Goal: Information Seeking & Learning: Check status

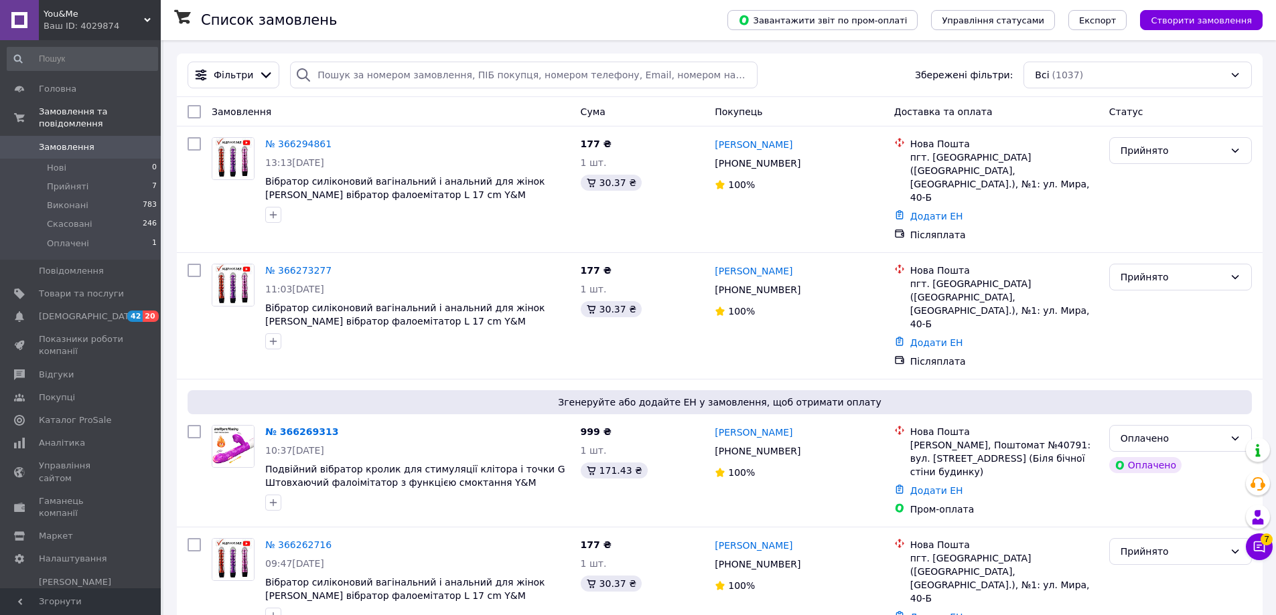
click at [110, 20] on div "Ваш ID: 4029874" at bounding box center [102, 26] width 117 height 12
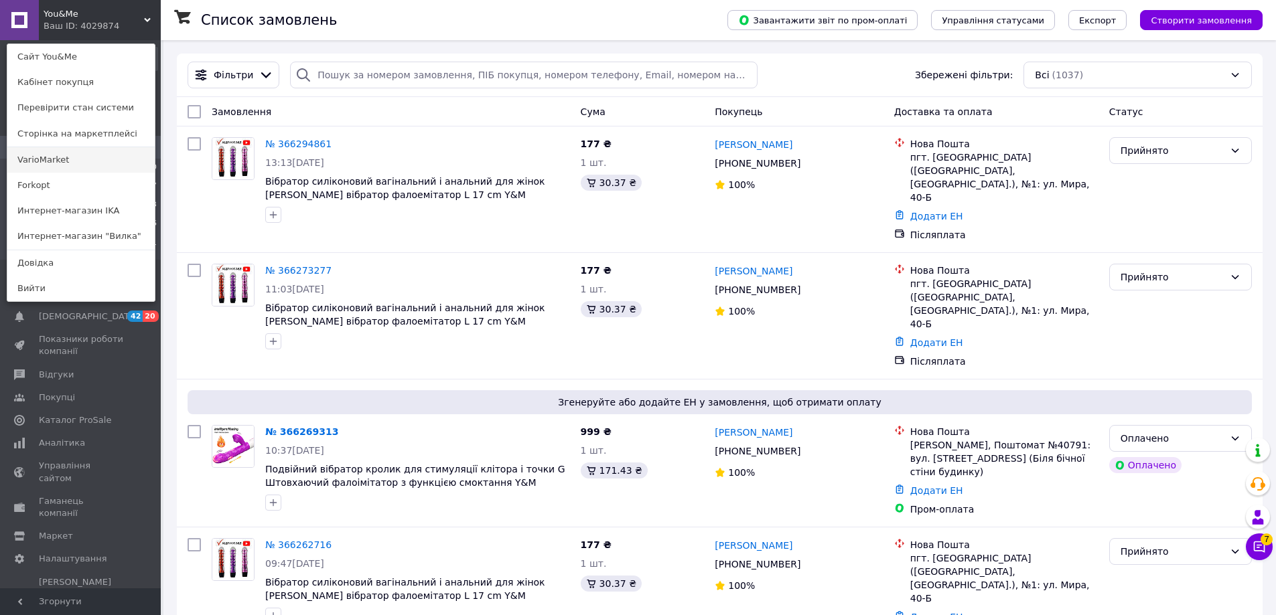
click at [69, 159] on link "VarioMarket" at bounding box center [80, 159] width 147 height 25
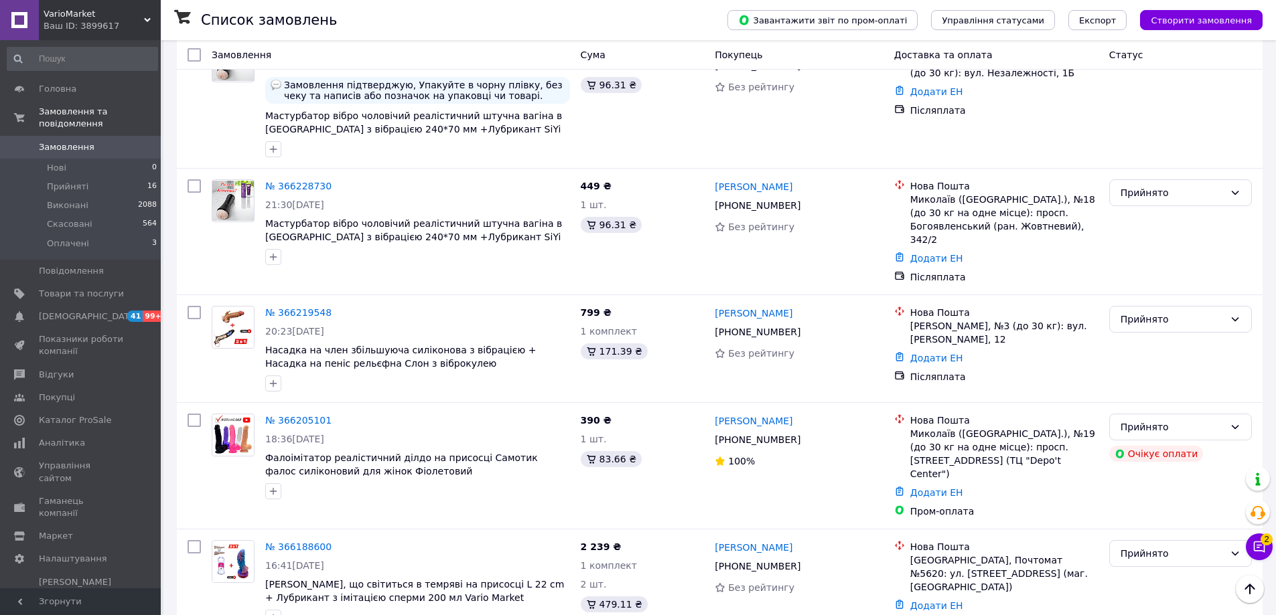
scroll to position [737, 0]
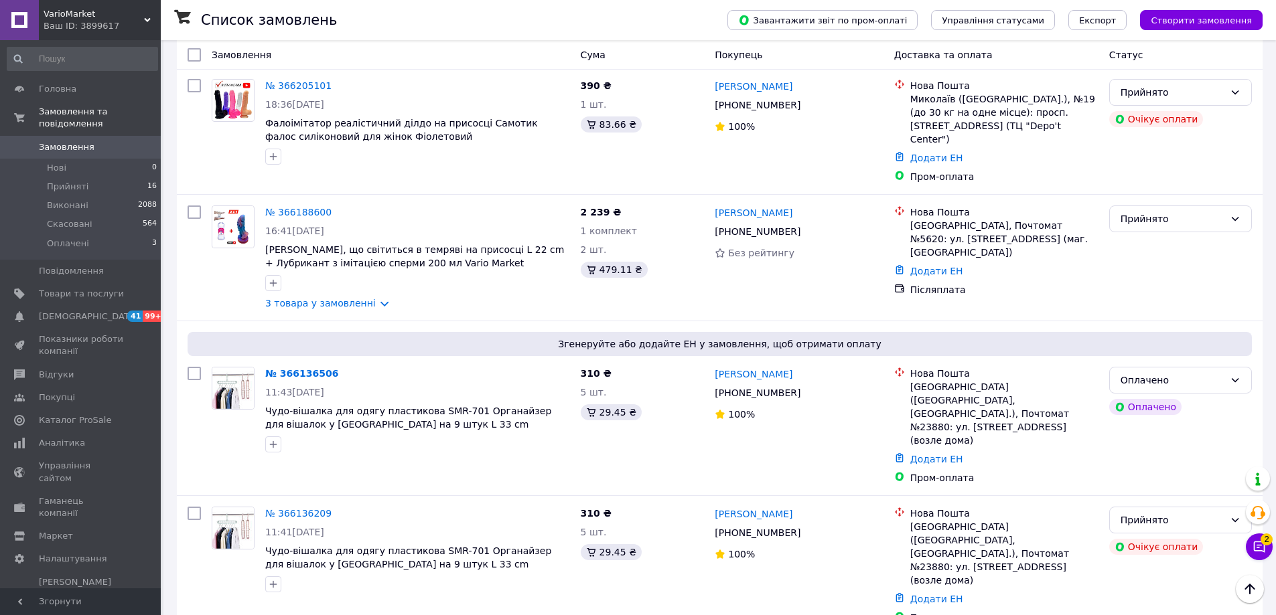
click at [89, 29] on div "Ваш ID: 3899617" at bounding box center [102, 26] width 117 height 12
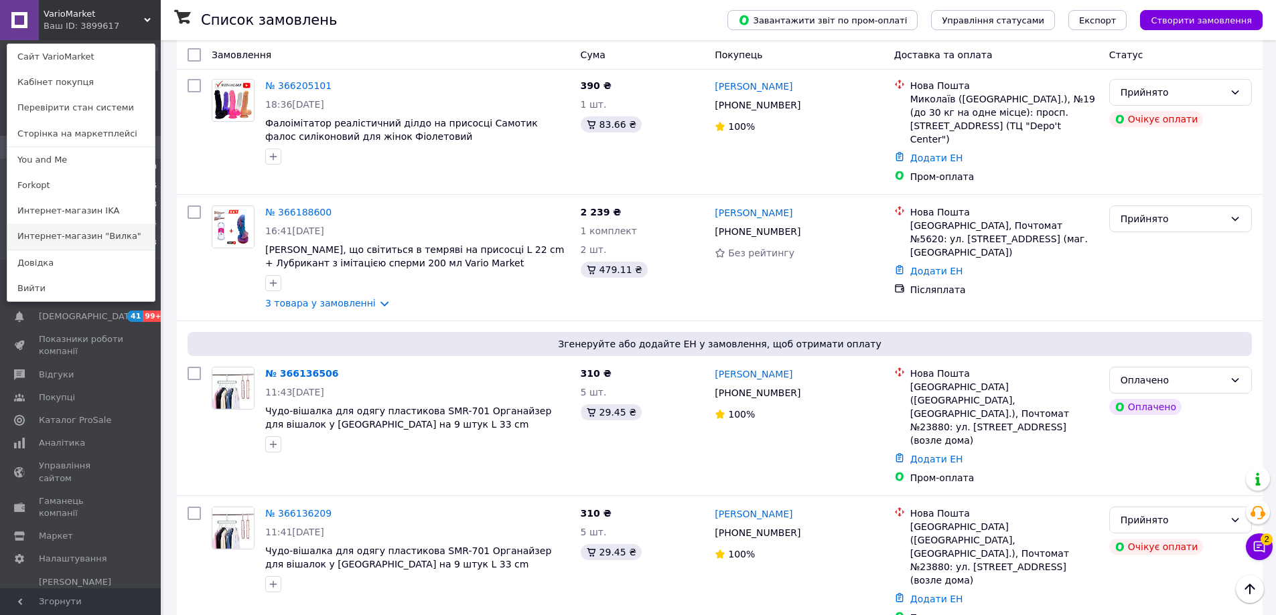
click at [96, 235] on link "Интернет-магазин "Вилка"" at bounding box center [80, 236] width 147 height 25
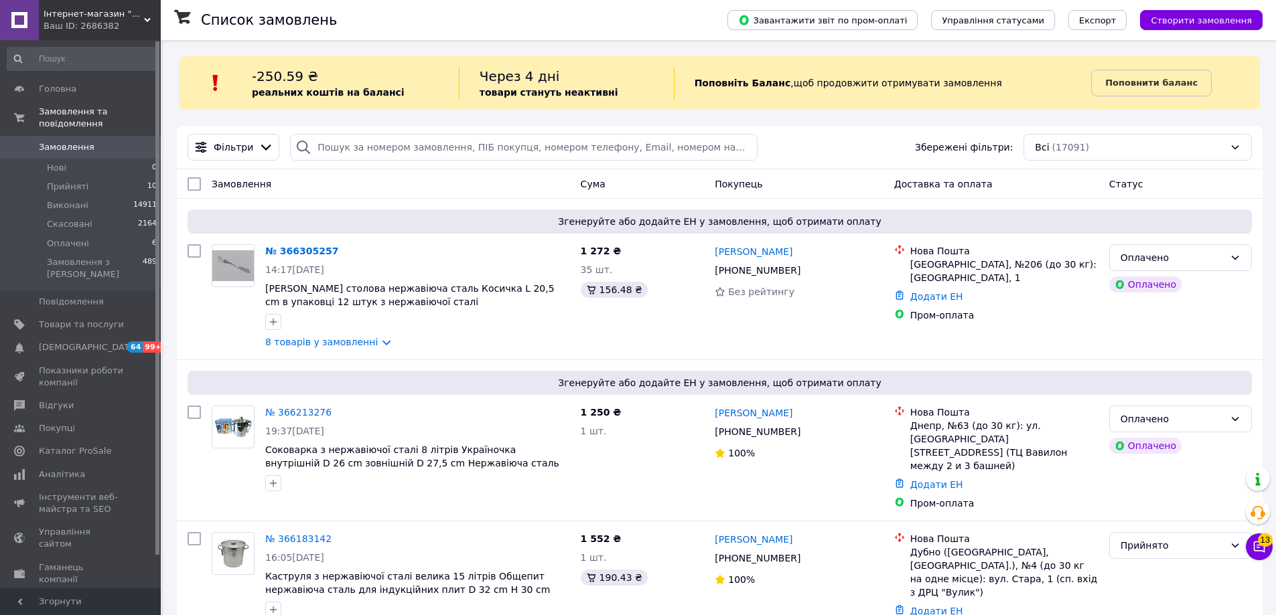
click at [88, 40] on div "Інтернет-магазин "Вилка" Ваш ID: 2686382" at bounding box center [100, 20] width 122 height 40
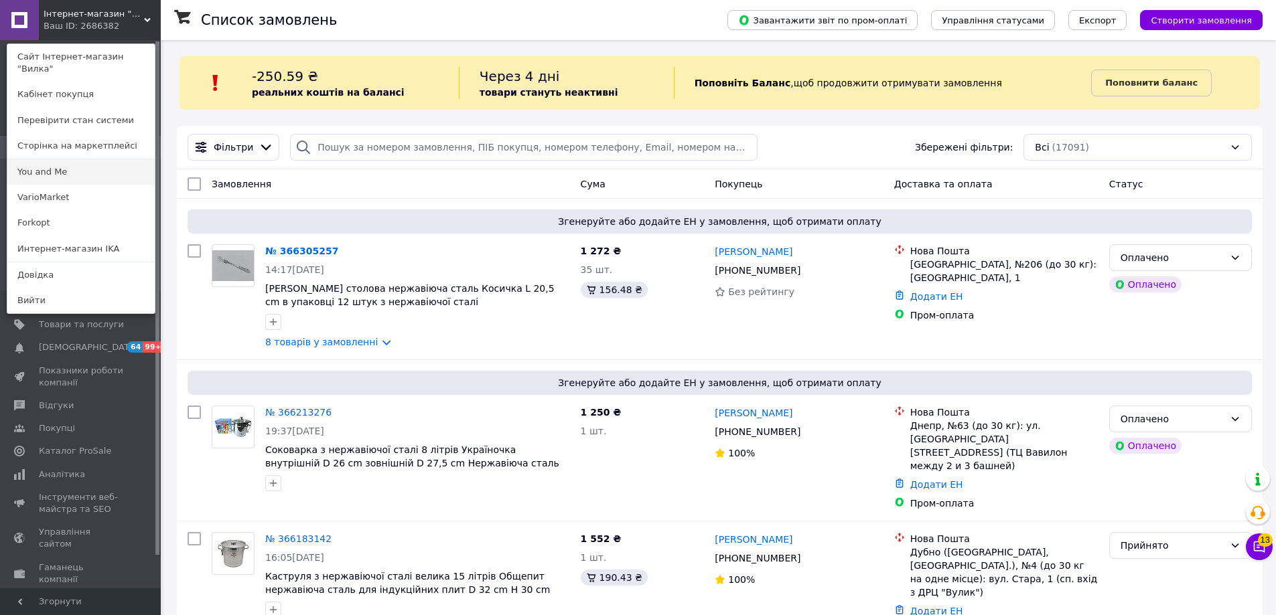
click at [54, 169] on link "You and Me" at bounding box center [80, 171] width 147 height 25
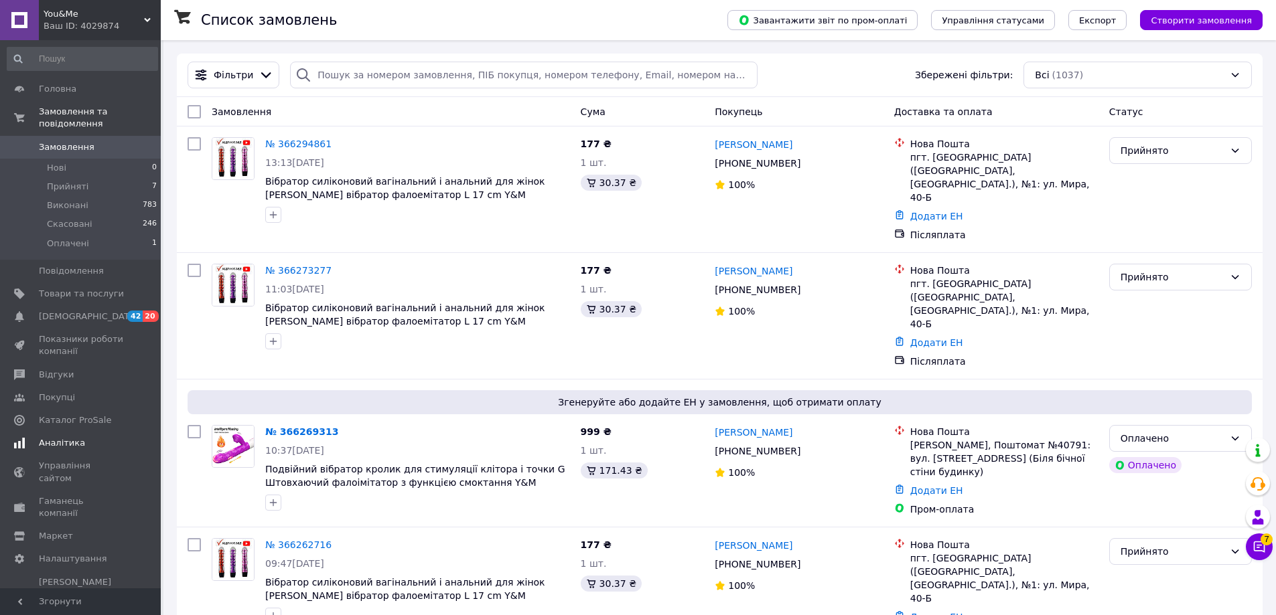
click at [61, 437] on span "Аналітика" at bounding box center [62, 443] width 46 height 12
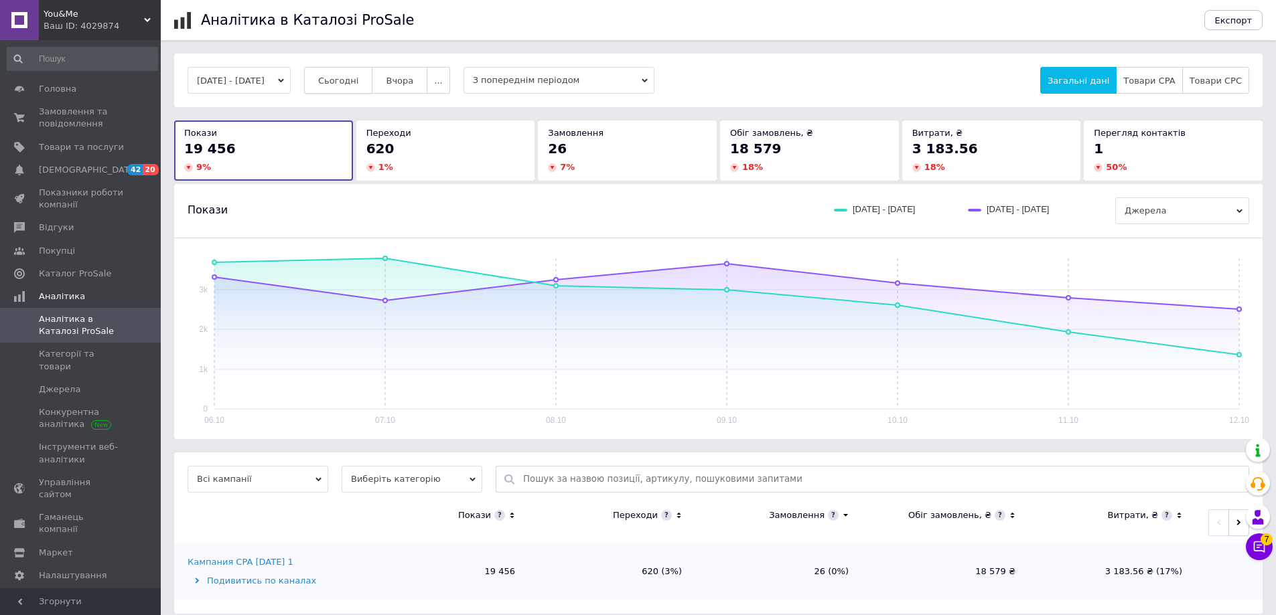
click at [359, 85] on span "Сьогодні" at bounding box center [338, 81] width 41 height 10
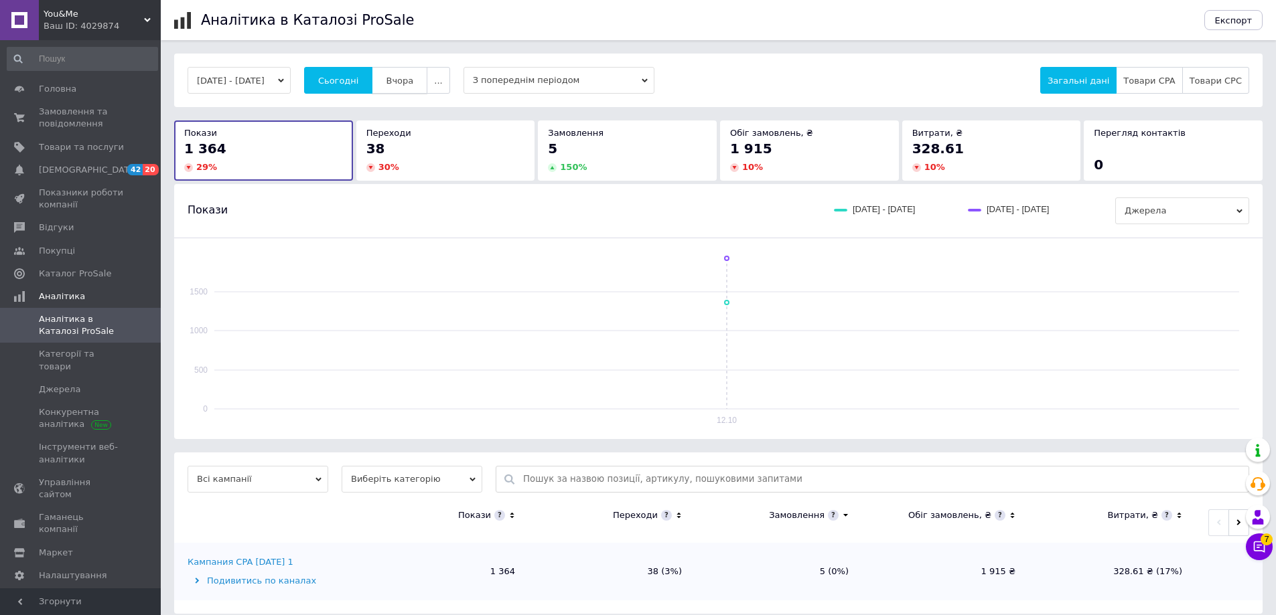
click at [413, 76] on span "Вчора" at bounding box center [399, 81] width 27 height 10
click at [357, 84] on span "Сьогодні" at bounding box center [338, 81] width 41 height 10
click at [413, 86] on span "Вчора" at bounding box center [399, 81] width 27 height 10
